Goal: Task Accomplishment & Management: Manage account settings

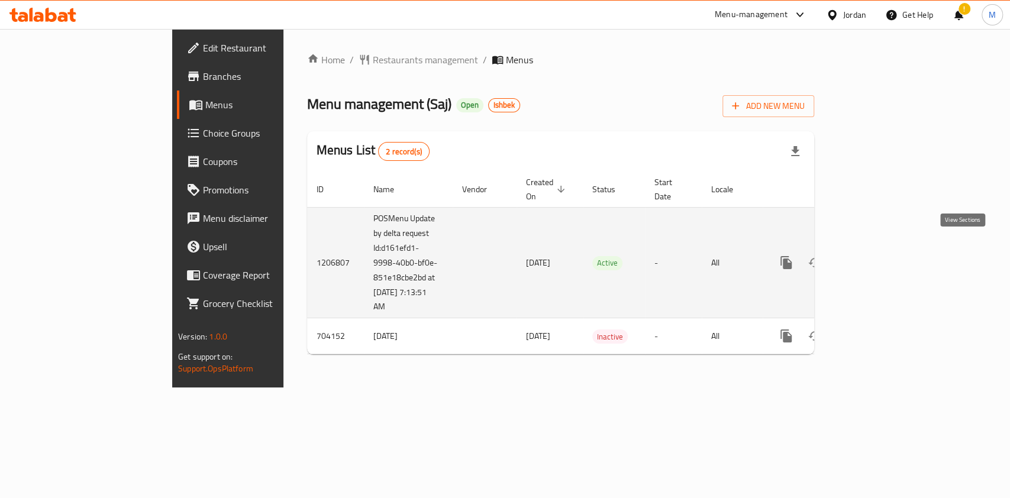
click at [879, 256] on icon "enhanced table" at bounding box center [872, 263] width 14 height 14
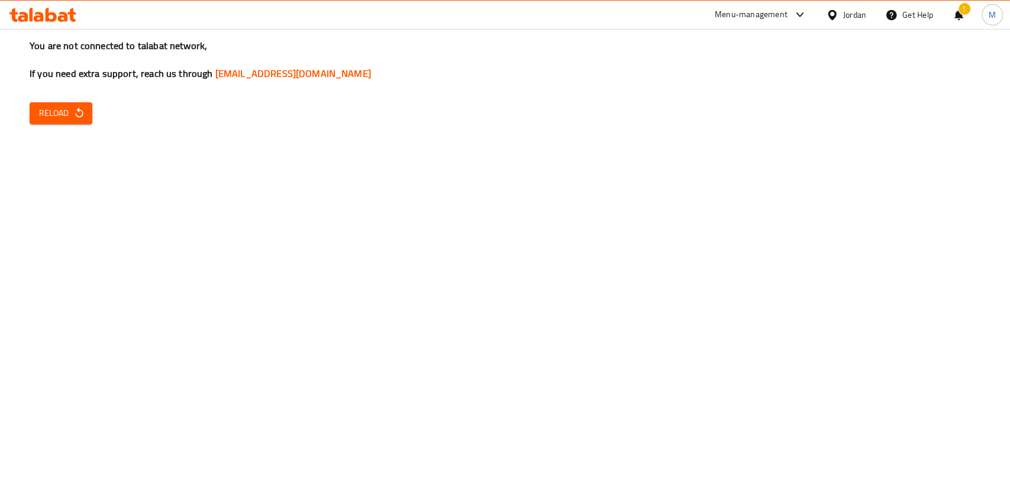
click at [89, 133] on div "You are not connected to talabat network, If you need extra support, reach us t…" at bounding box center [505, 249] width 1010 height 498
click at [77, 124] on div "You are not connected to talabat network, If you need extra support, reach us t…" at bounding box center [505, 249] width 1010 height 498
click at [75, 107] on span "Reload" at bounding box center [61, 113] width 44 height 15
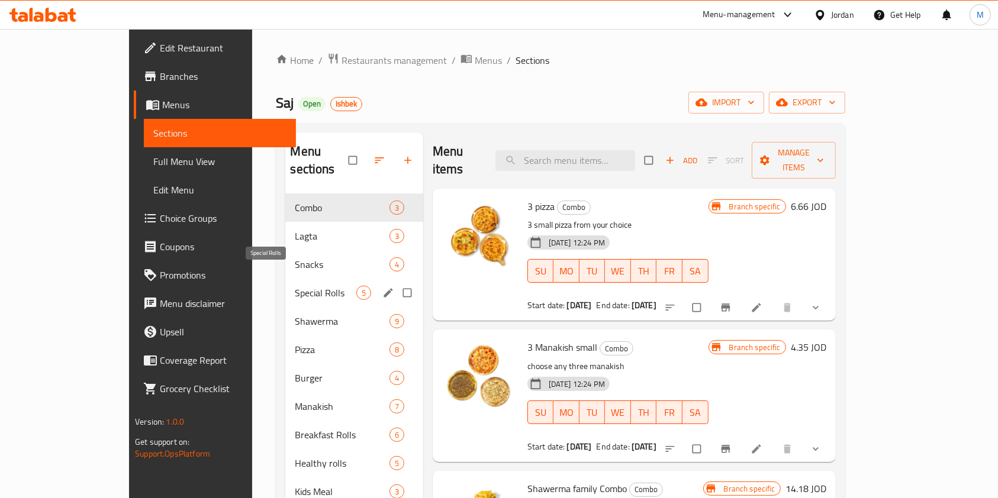
click at [297, 286] on span "Special Rolls" at bounding box center [325, 293] width 61 height 14
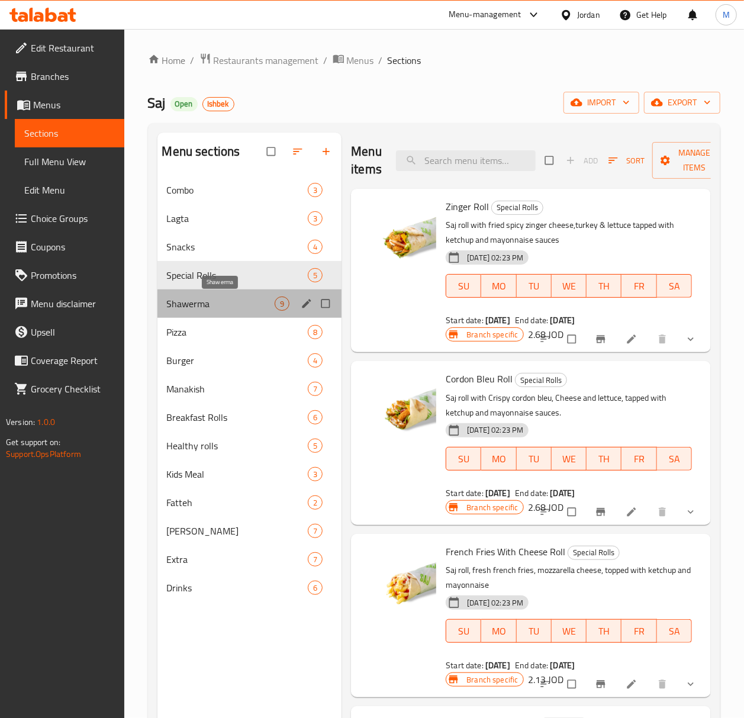
click at [207, 308] on span "Shawerma" at bounding box center [221, 304] width 108 height 14
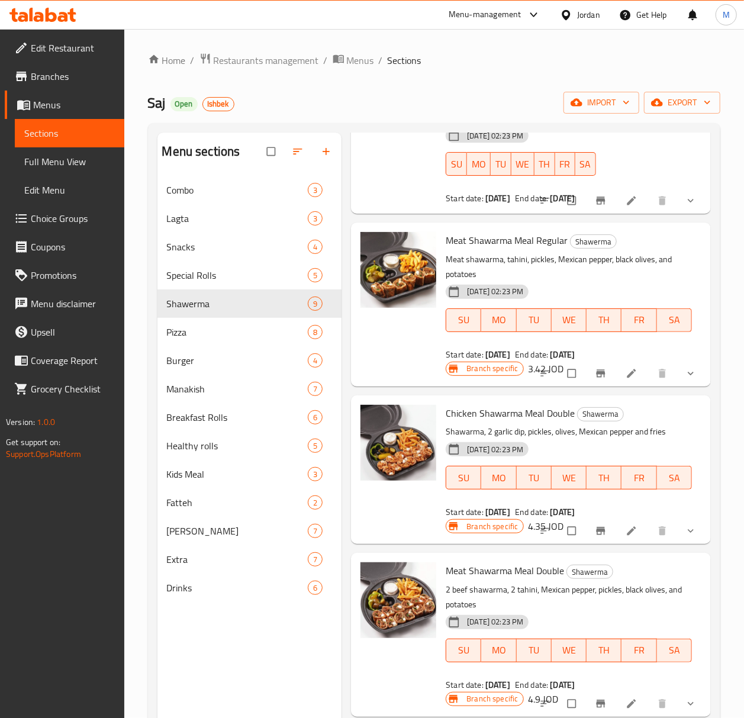
scroll to position [451, 0]
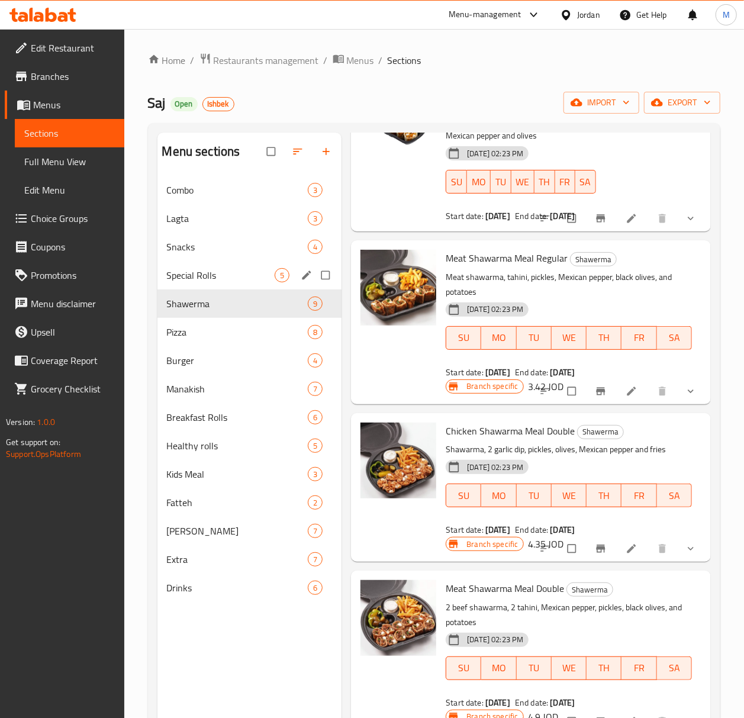
click at [199, 271] on span "Special Rolls" at bounding box center [221, 275] width 108 height 14
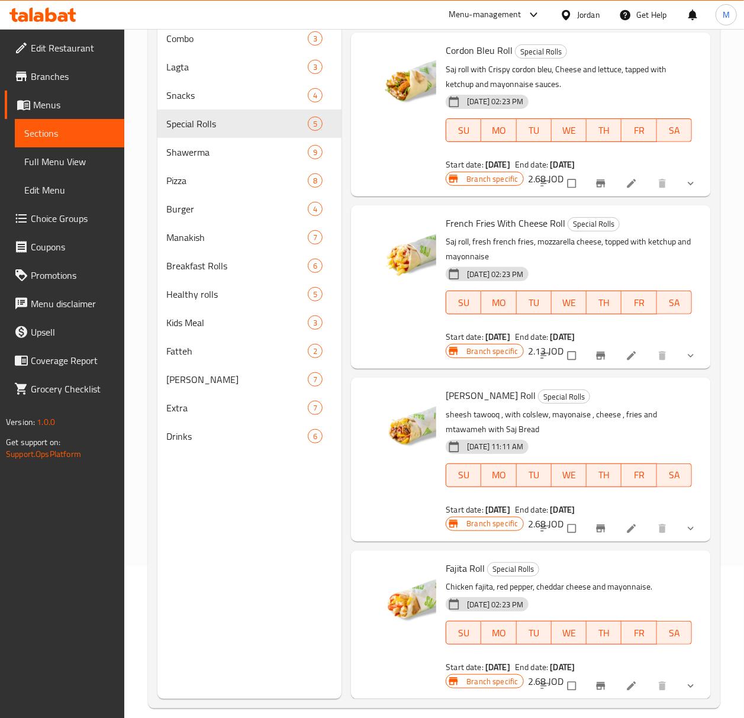
scroll to position [166, 0]
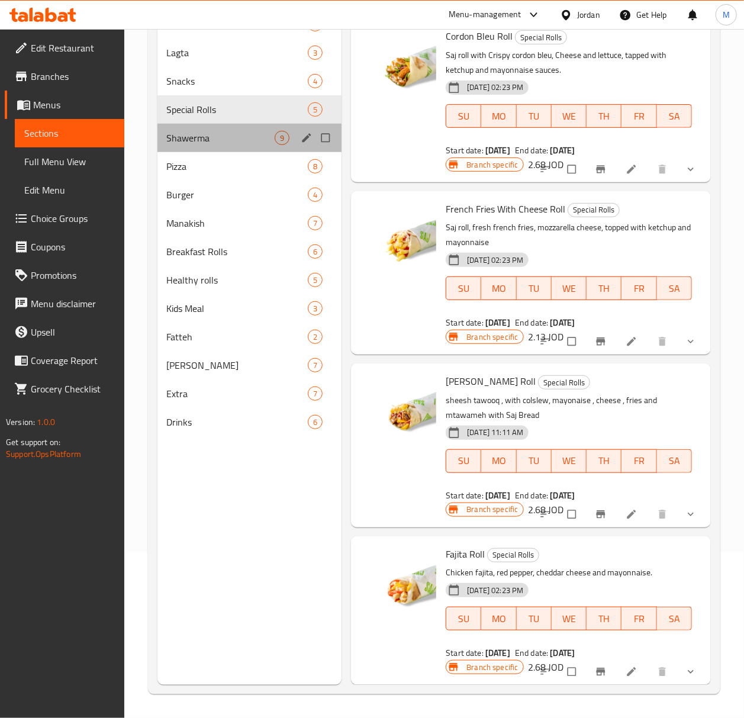
click at [189, 150] on div "Shawerma 9" at bounding box center [249, 138] width 185 height 28
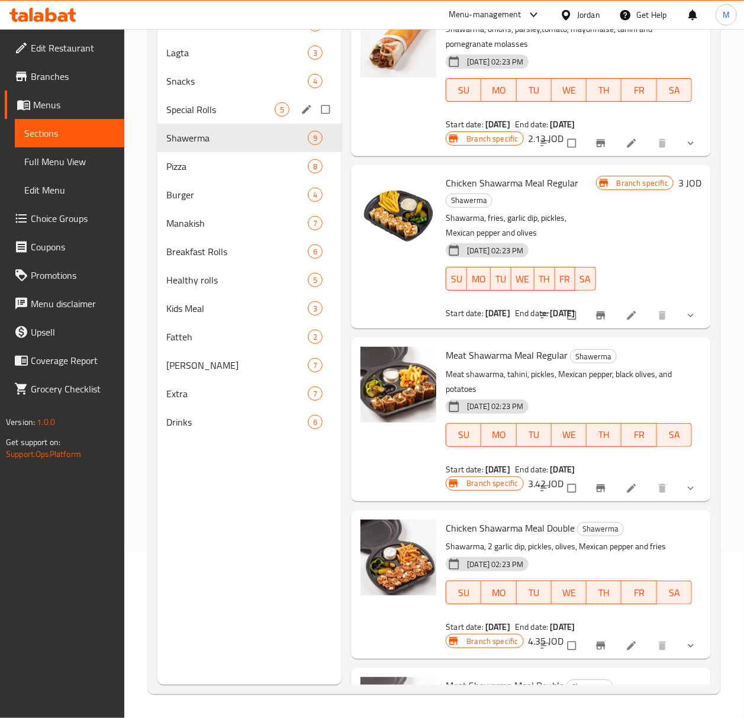
click at [199, 107] on span "Special Rolls" at bounding box center [221, 109] width 108 height 14
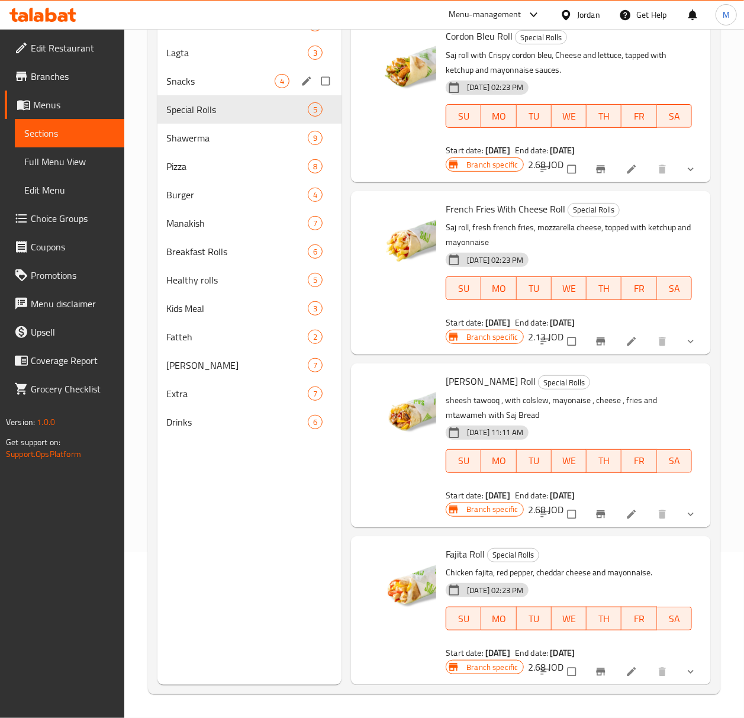
click at [198, 69] on div "Snacks 4" at bounding box center [249, 81] width 185 height 28
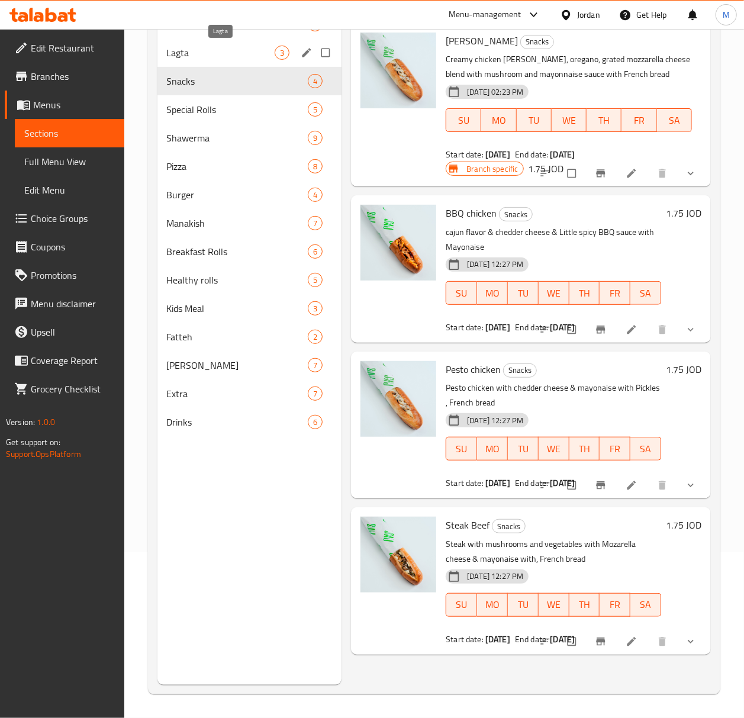
click at [195, 48] on span "Lagta" at bounding box center [221, 53] width 108 height 14
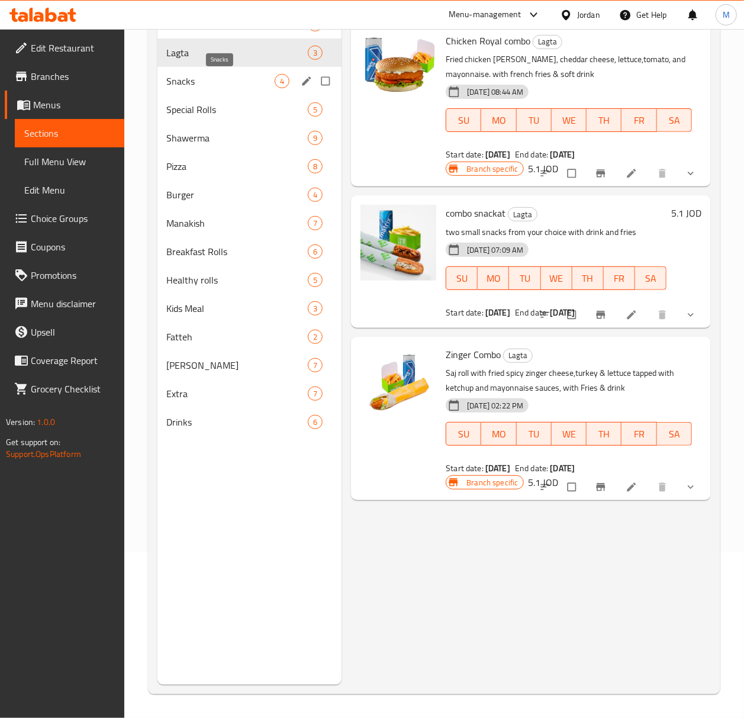
click at [195, 80] on span "Snacks" at bounding box center [221, 81] width 108 height 14
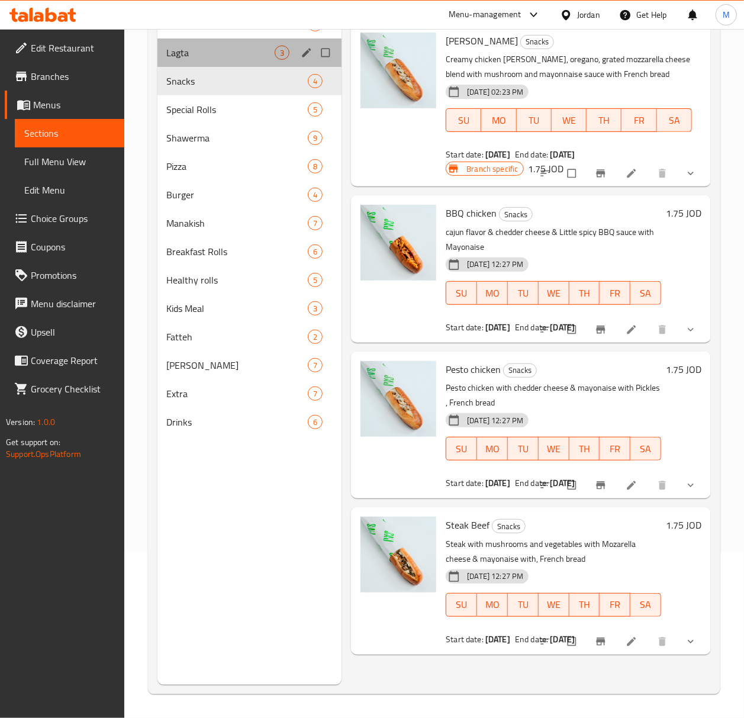
click at [202, 60] on div "Lagta 3" at bounding box center [249, 52] width 185 height 28
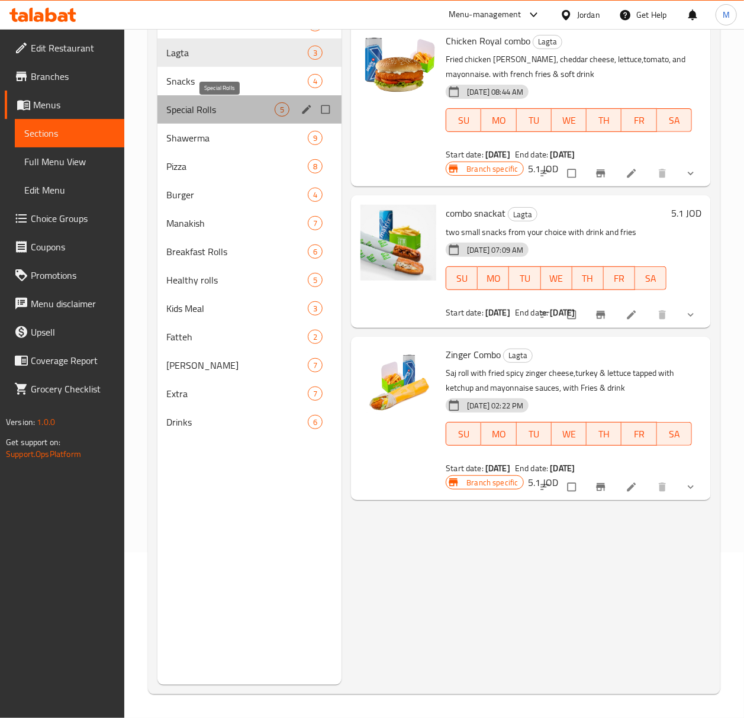
click at [205, 102] on span "Special Rolls" at bounding box center [221, 109] width 108 height 14
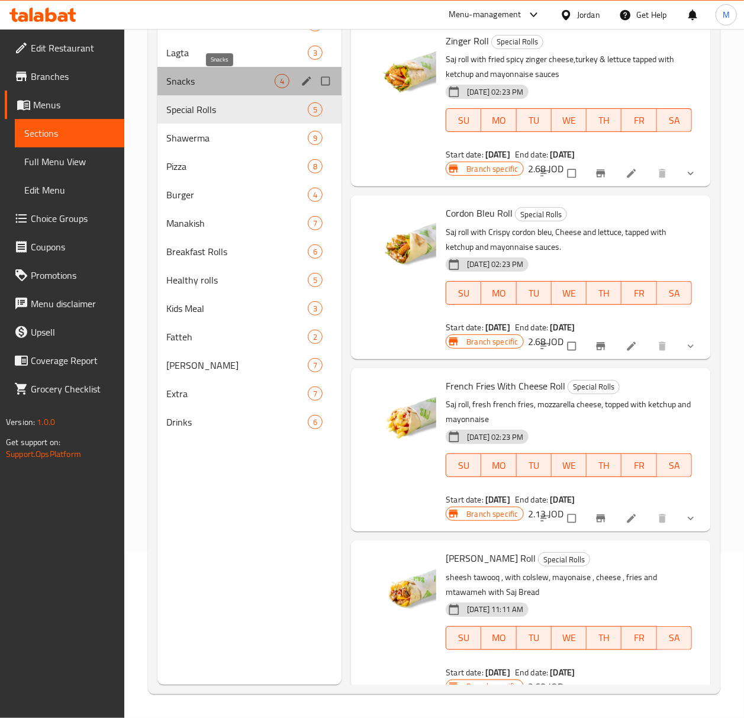
click at [202, 85] on span "Snacks" at bounding box center [221, 81] width 108 height 14
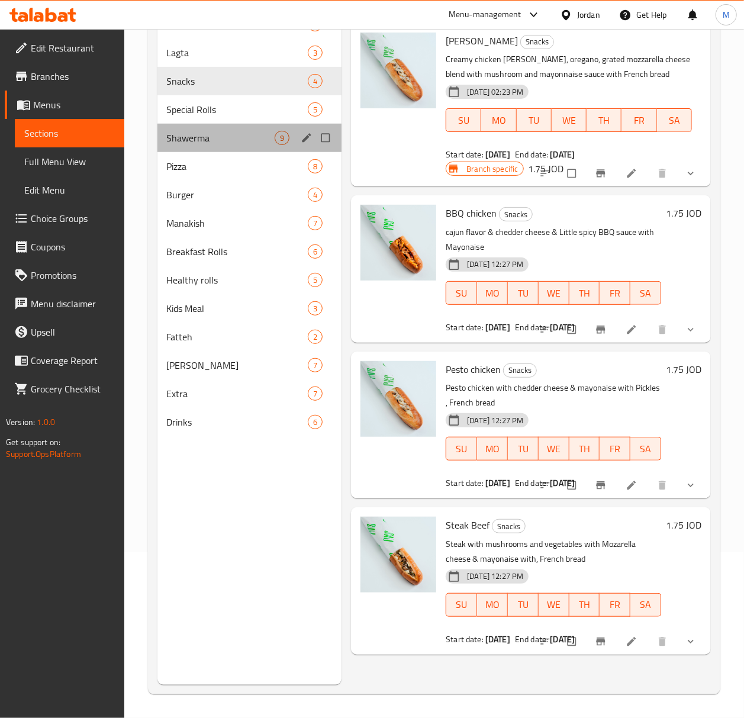
click at [213, 124] on div "Shawerma 9" at bounding box center [249, 138] width 185 height 28
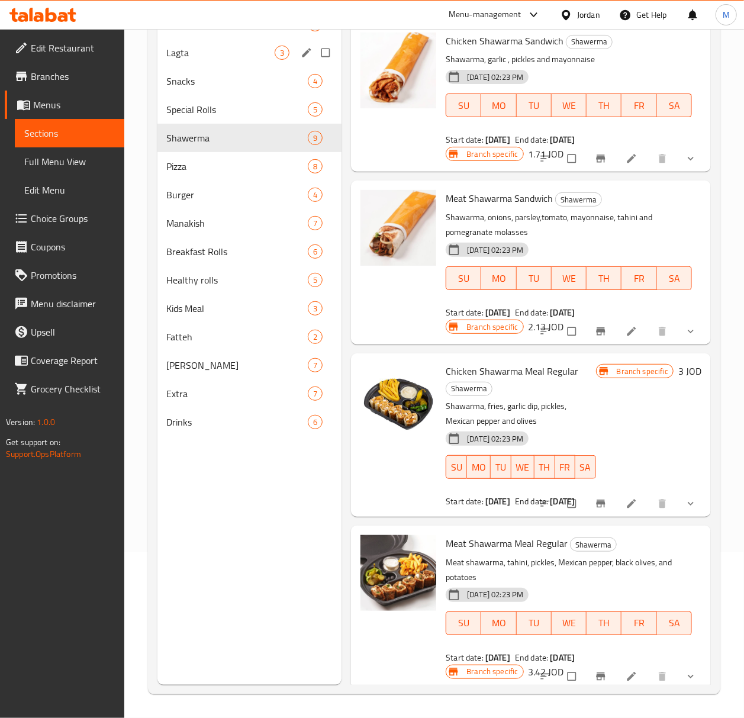
click at [200, 63] on div "Lagta 3" at bounding box center [249, 52] width 185 height 28
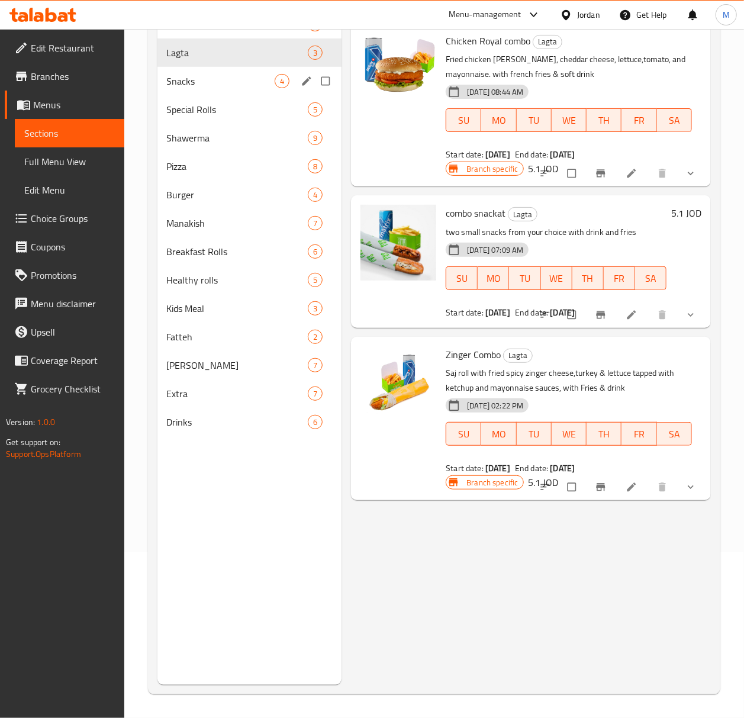
click at [208, 94] on div "Snacks 4" at bounding box center [249, 81] width 185 height 28
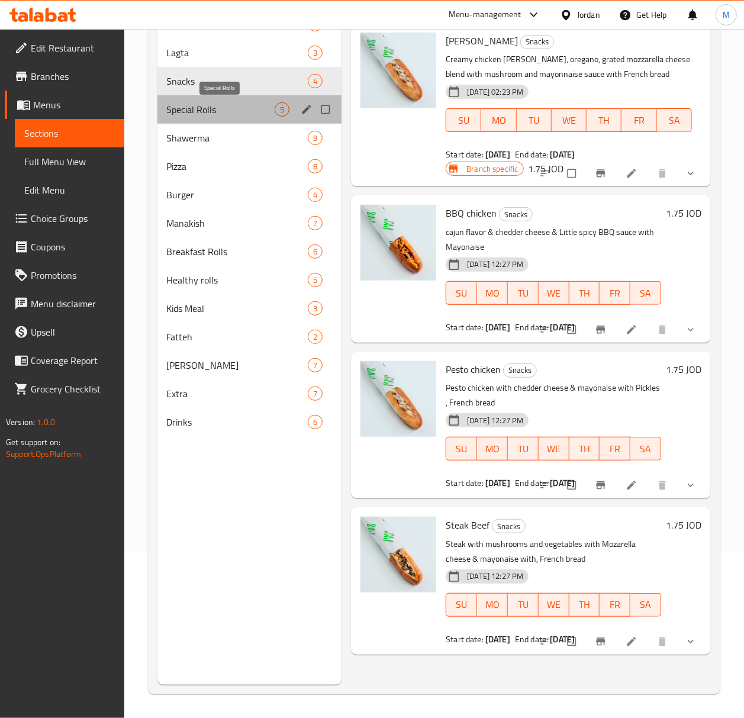
click at [209, 116] on span "Special Rolls" at bounding box center [221, 109] width 108 height 14
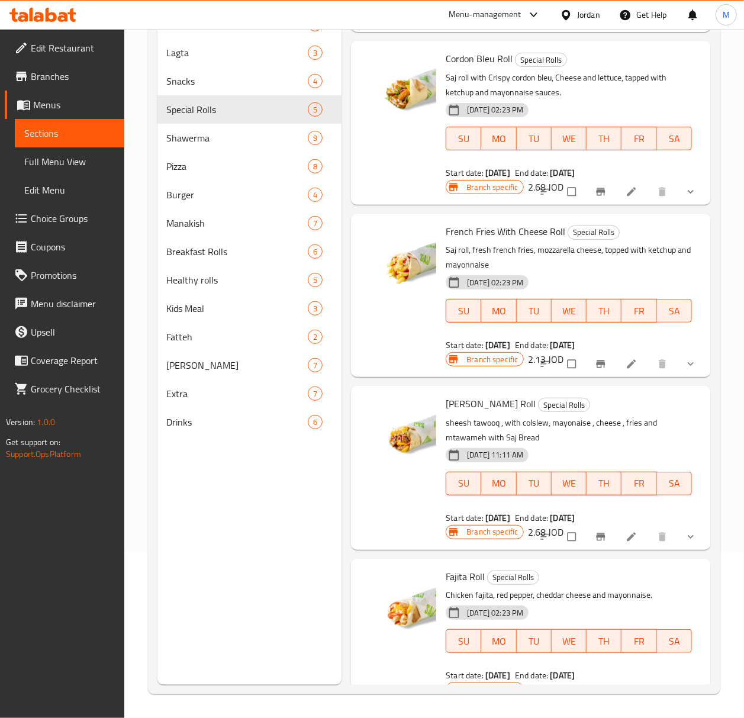
scroll to position [157, 0]
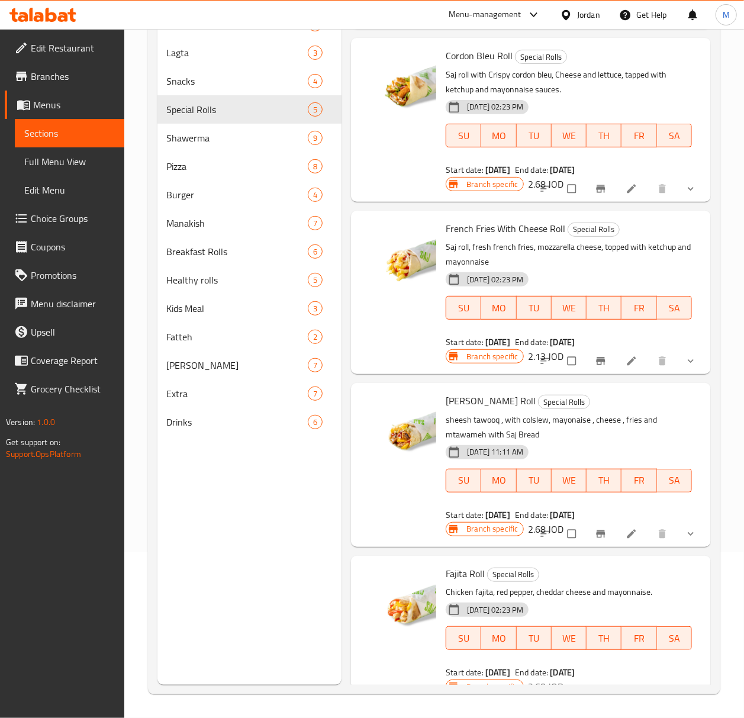
drag, startPoint x: 317, startPoint y: 555, endPoint x: 309, endPoint y: 555, distance: 8.3
click at [317, 498] on div "Menu sections Combo 3 Lagta 3 Snacks 4 Special Rolls 5 Shawerma 9 Pizza 8 Burge…" at bounding box center [249, 326] width 185 height 718
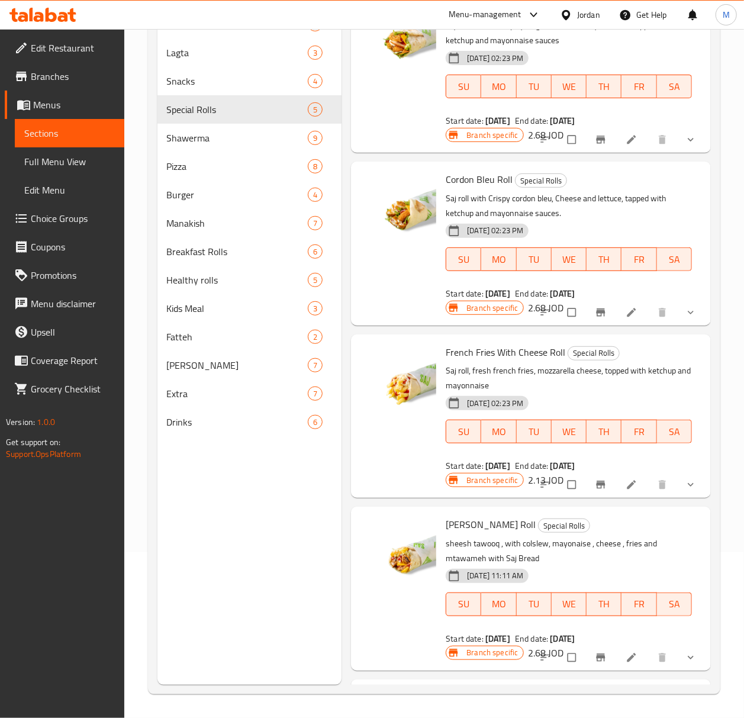
scroll to position [0, 0]
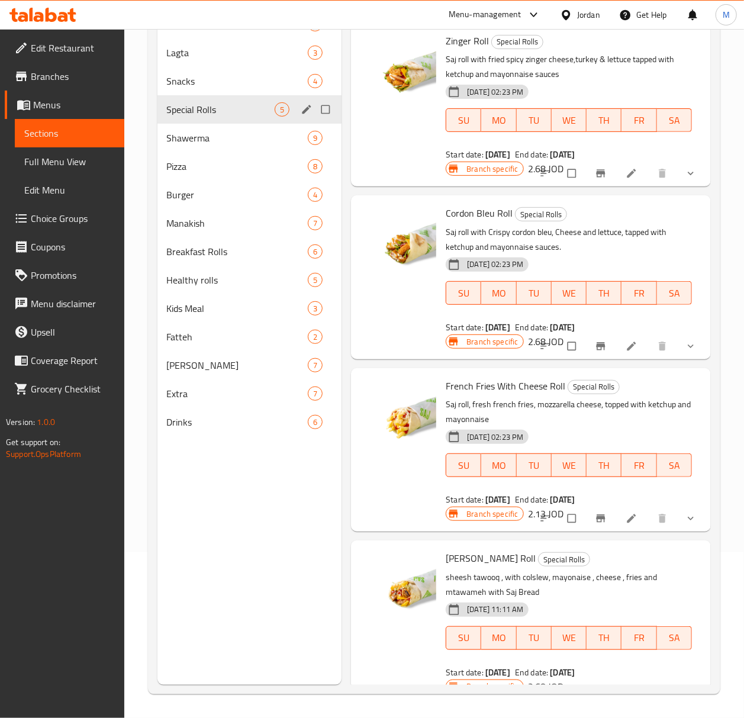
click at [204, 134] on span "Shawerma" at bounding box center [237, 138] width 141 height 14
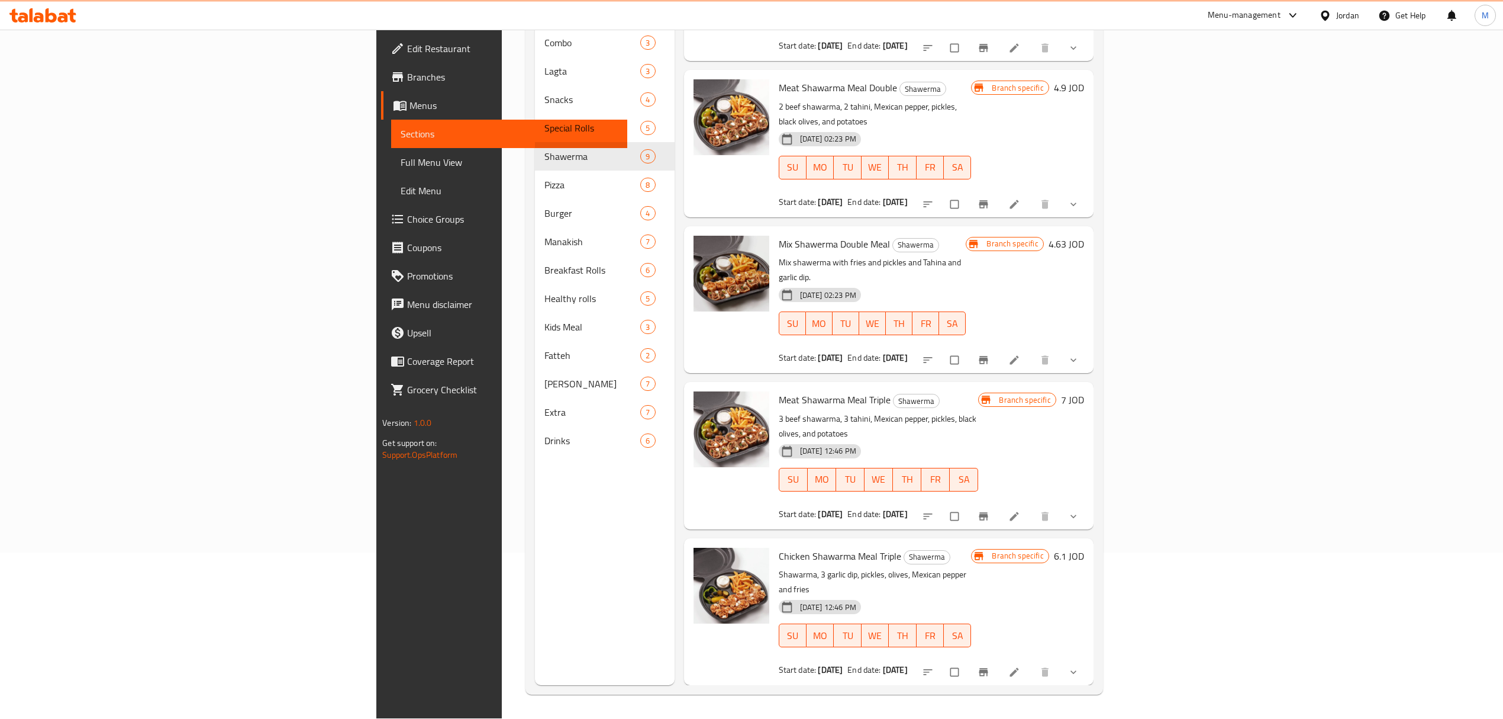
scroll to position [581, 0]
